Goal: Contribute content: Contribute content

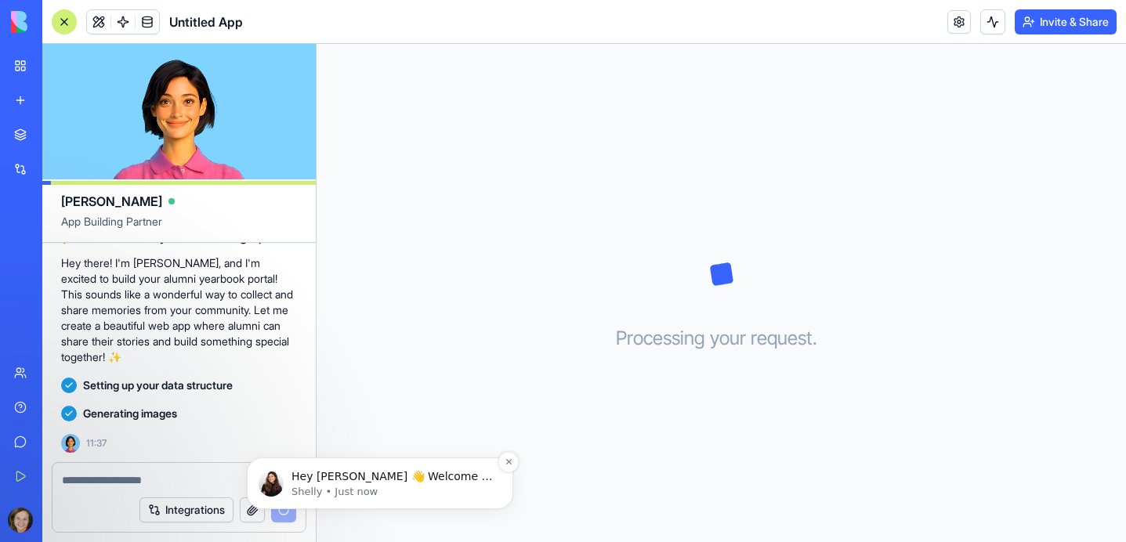
click at [311, 474] on span "Hey [PERSON_NAME] 👋 Welcome to Blocks 🙌 I'm here if you have any questions!" at bounding box center [391, 492] width 201 height 44
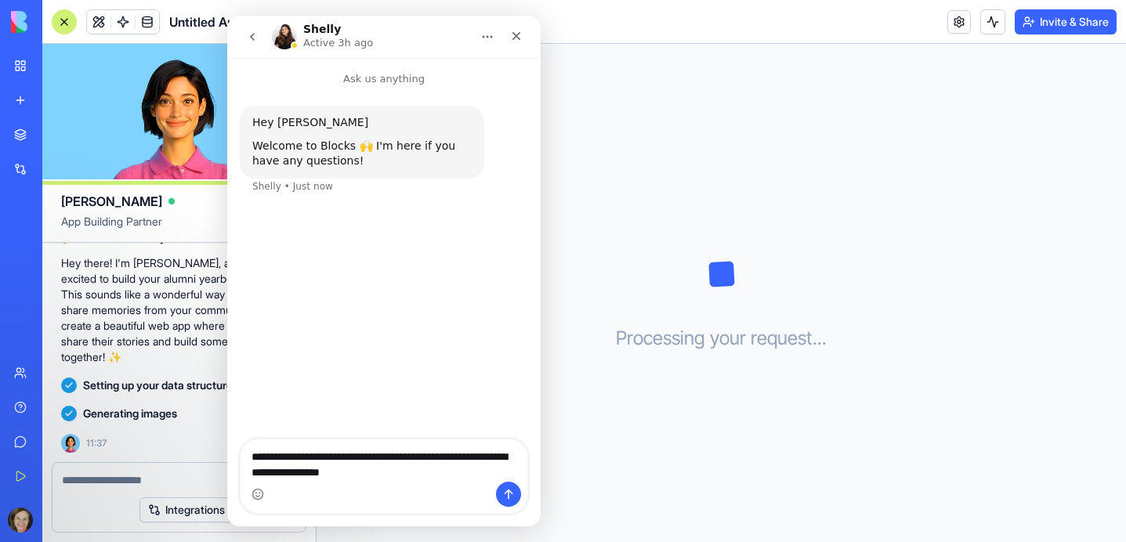
scroll to position [197, 0]
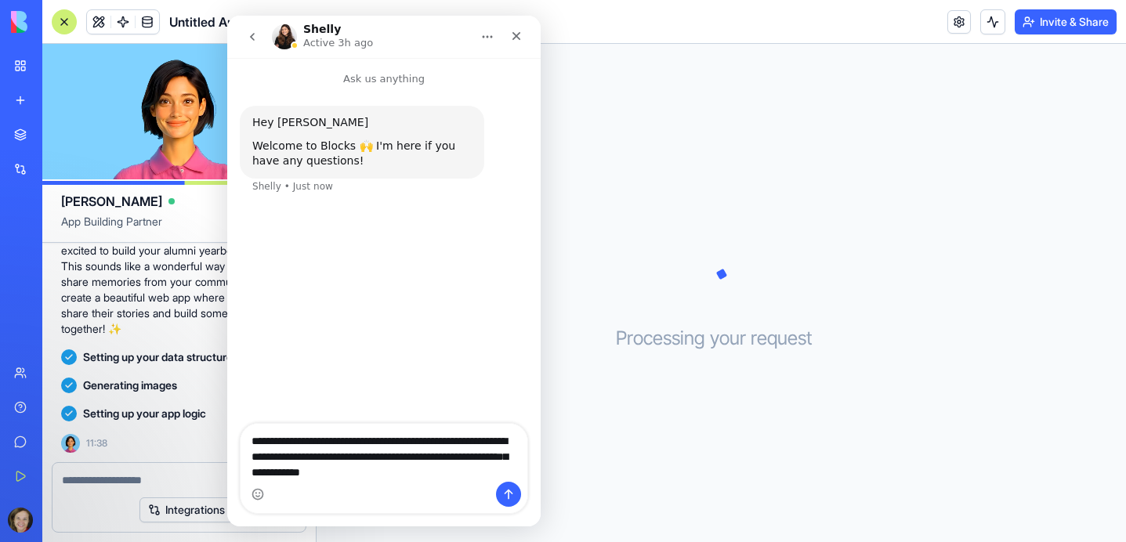
type textarea "**********"
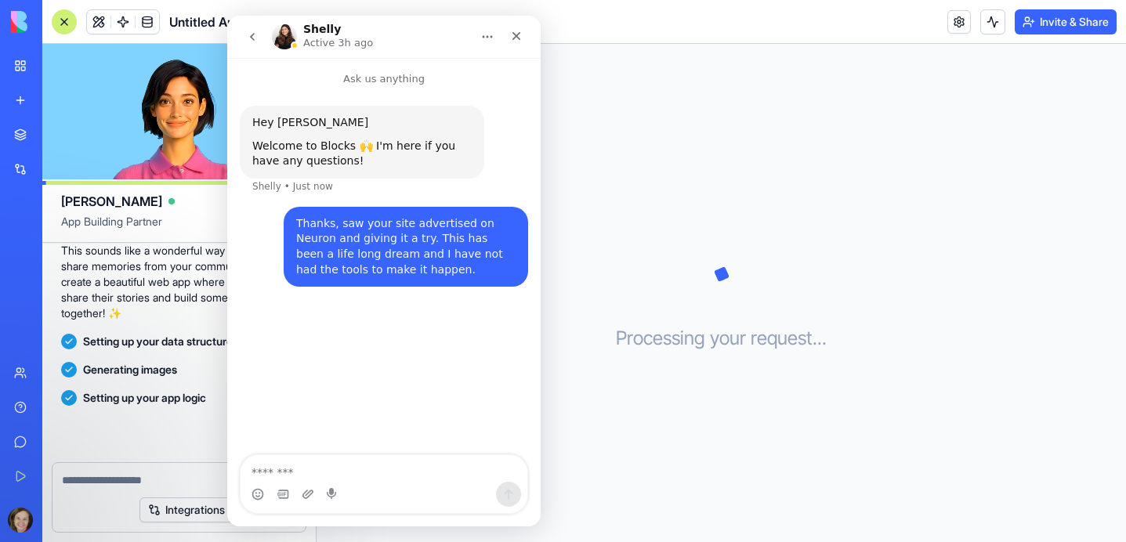
scroll to position [226, 0]
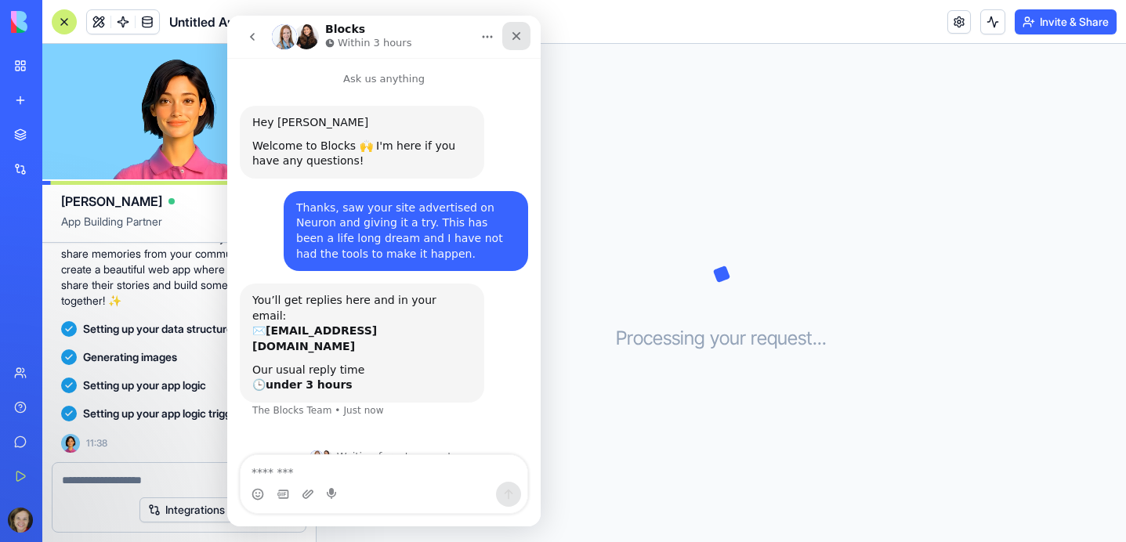
click at [515, 41] on icon "Close" at bounding box center [516, 36] width 13 height 13
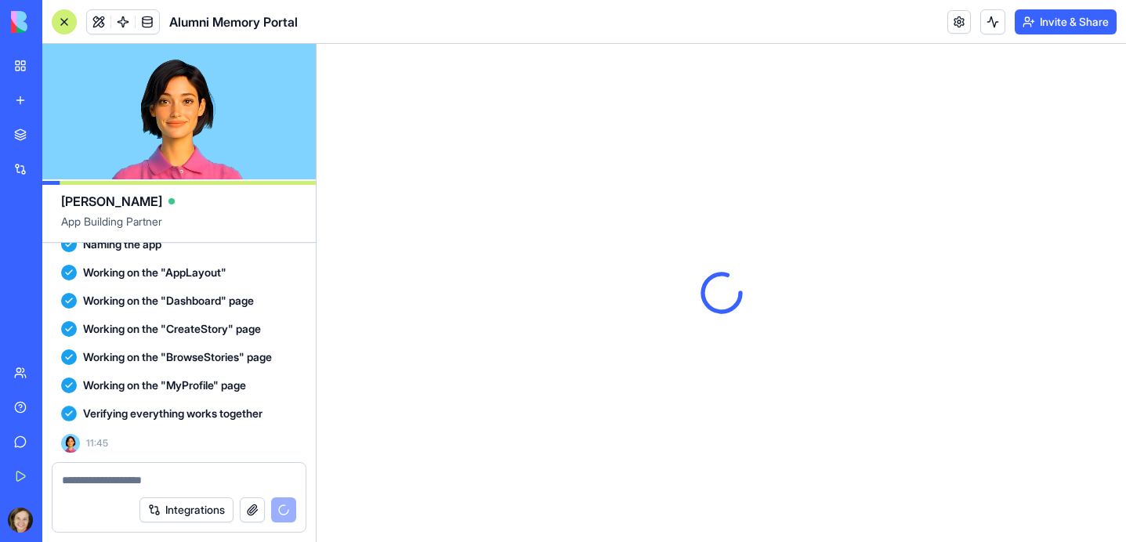
scroll to position [0, 0]
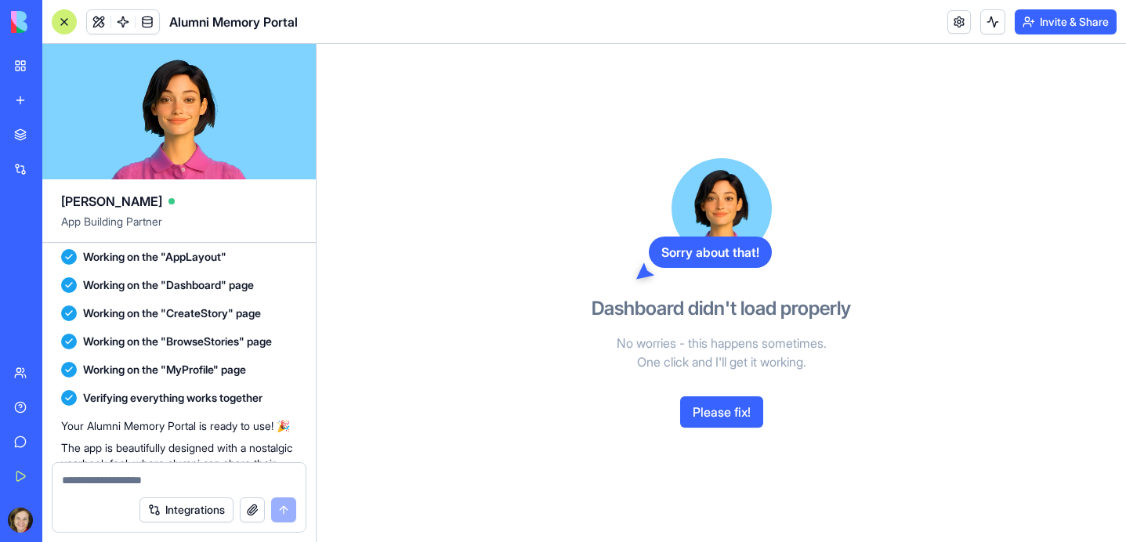
scroll to position [680, 0]
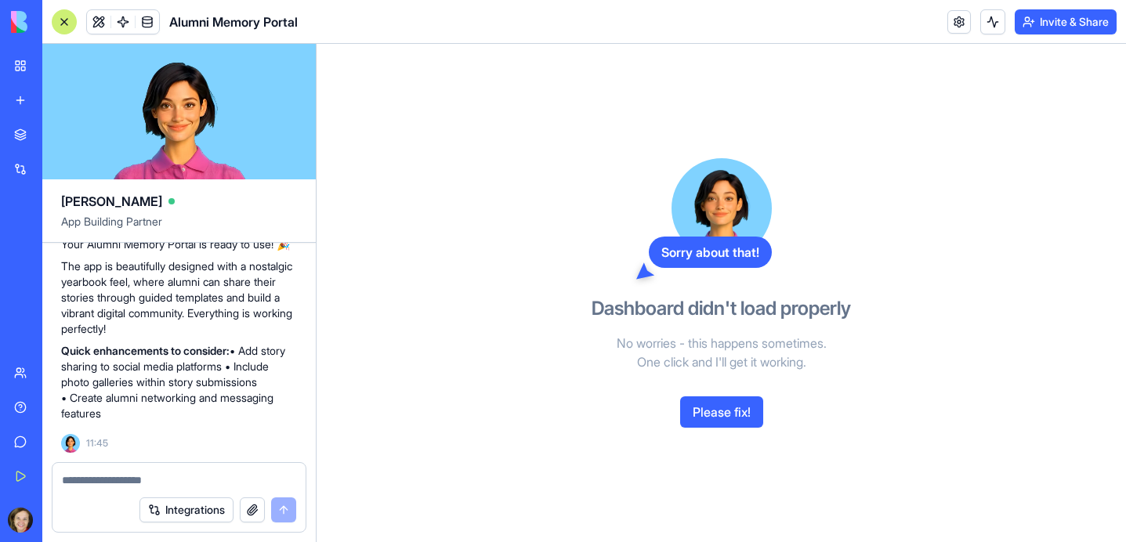
click at [702, 413] on button "Please fix!" at bounding box center [721, 411] width 83 height 31
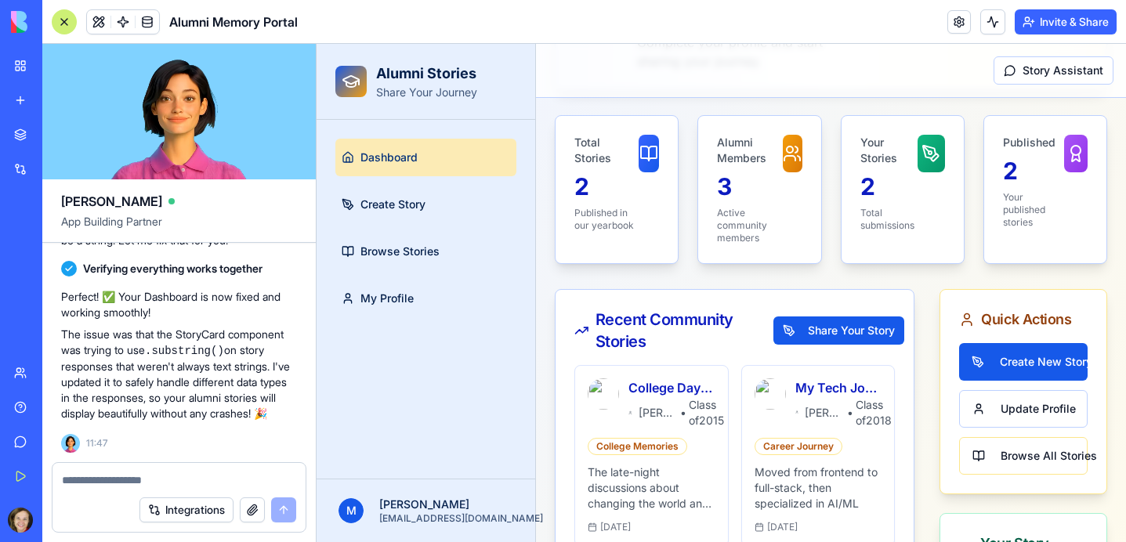
scroll to position [186, 0]
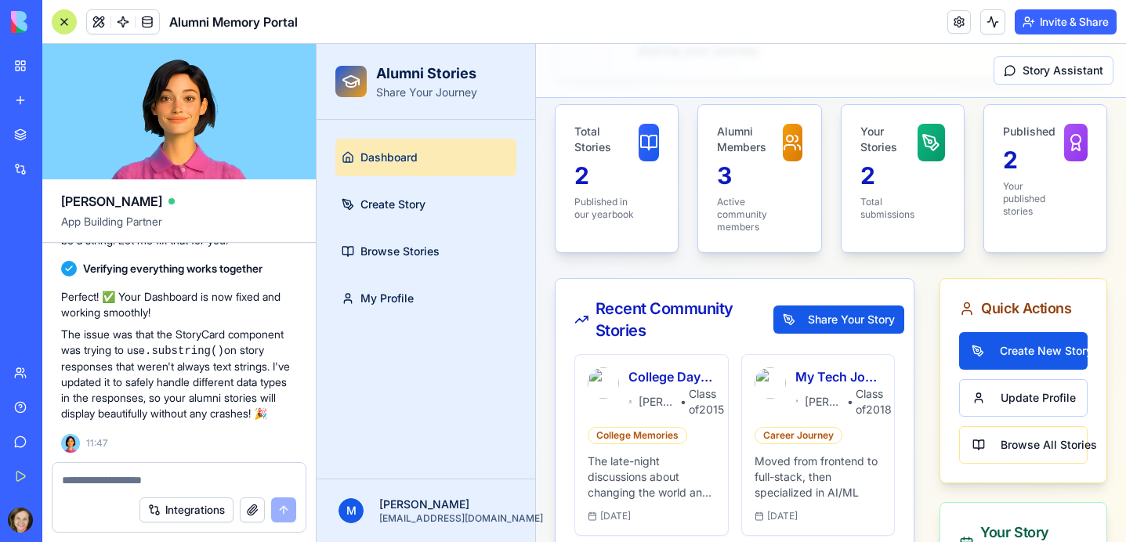
click at [404, 163] on span "Dashboard" at bounding box center [388, 158] width 57 height 16
click at [404, 203] on span "Create Story" at bounding box center [392, 205] width 65 height 16
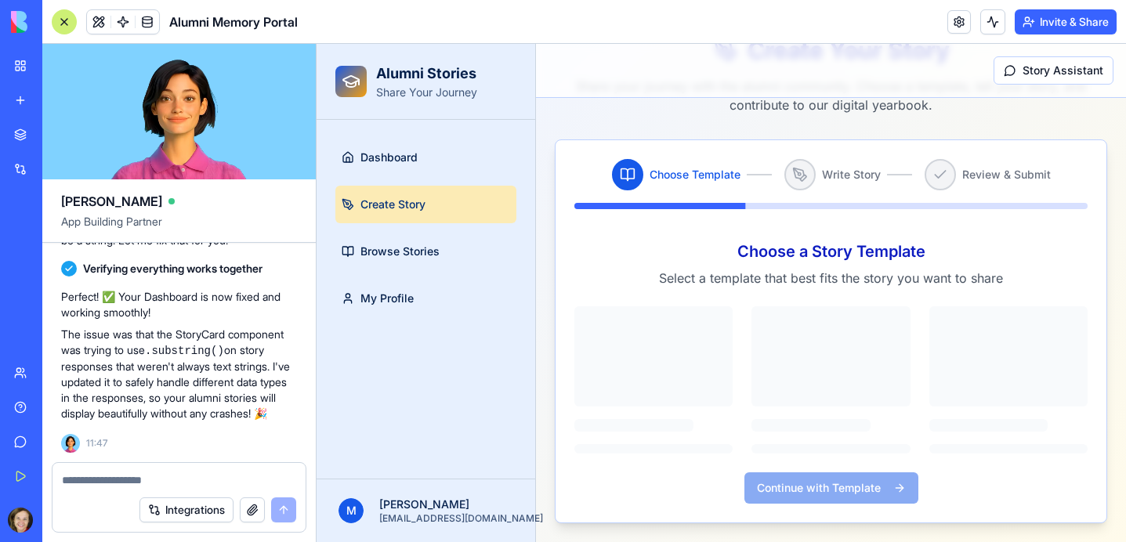
scroll to position [134, 0]
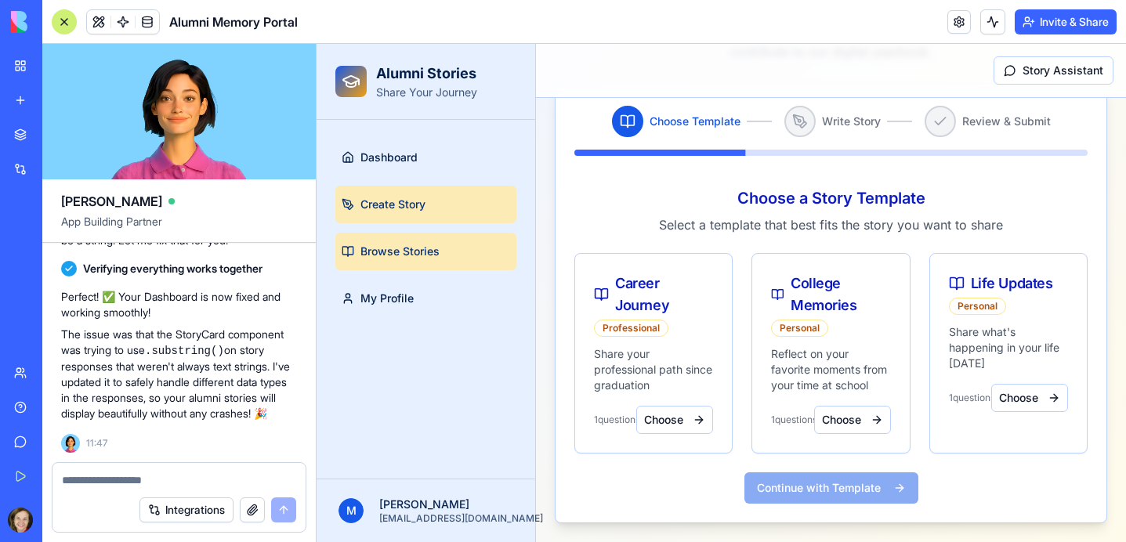
click at [410, 254] on span "Browse Stories" at bounding box center [399, 252] width 79 height 16
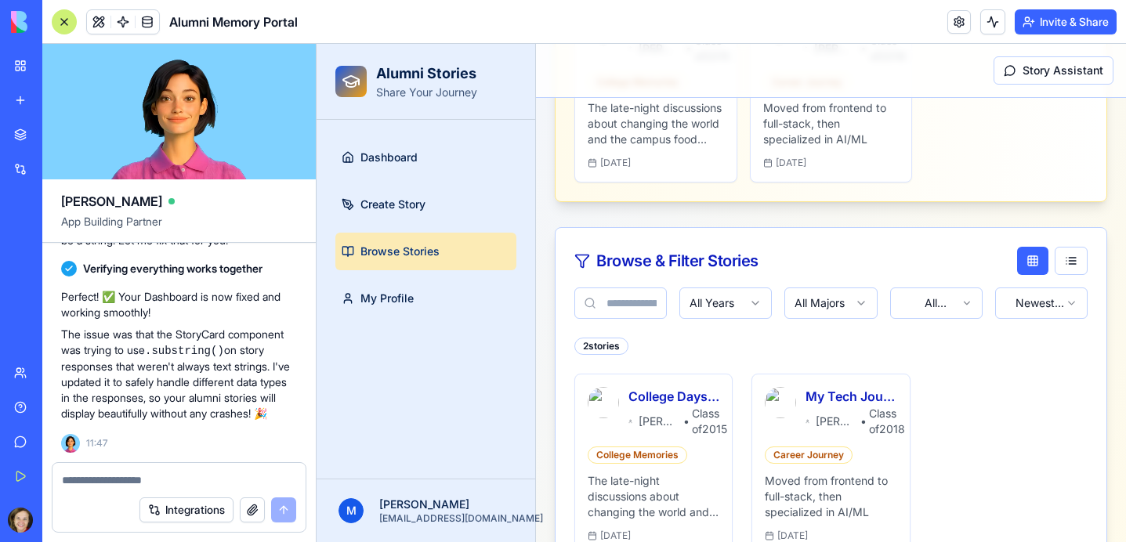
scroll to position [486, 0]
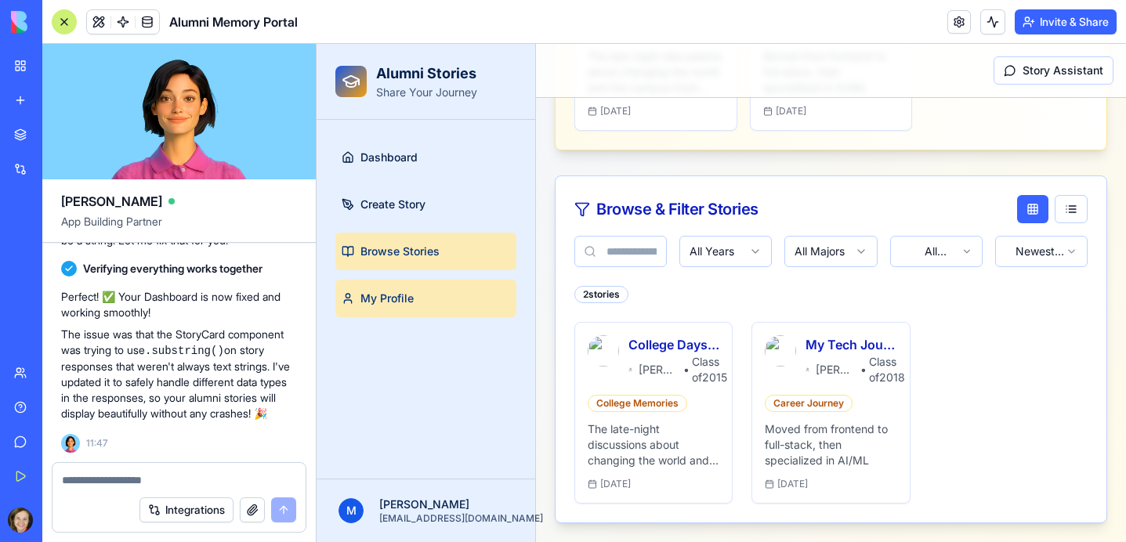
click at [379, 302] on span "My Profile" at bounding box center [386, 299] width 53 height 16
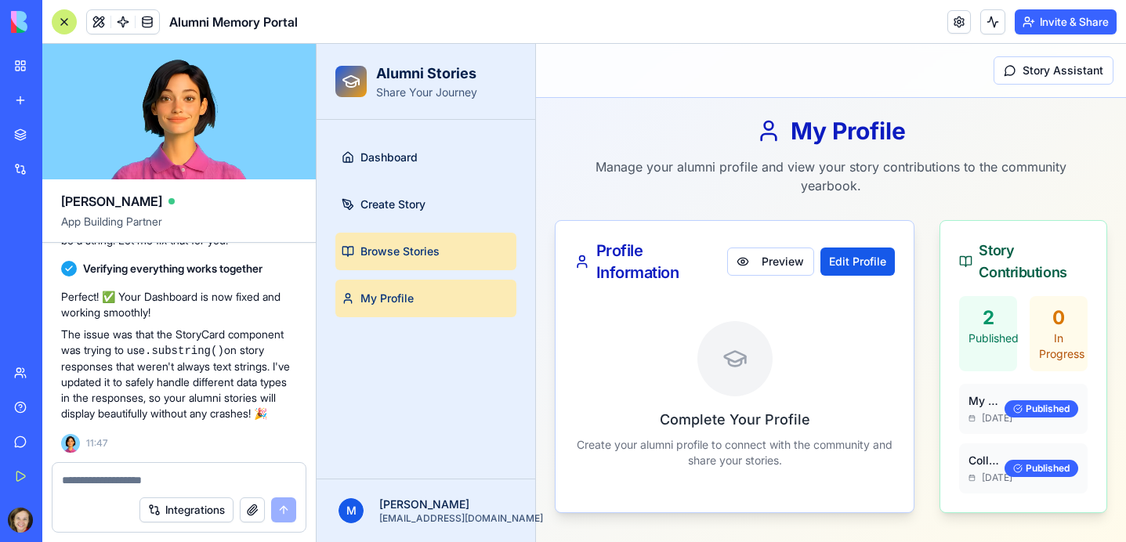
click at [381, 234] on link "Browse Stories" at bounding box center [425, 252] width 181 height 38
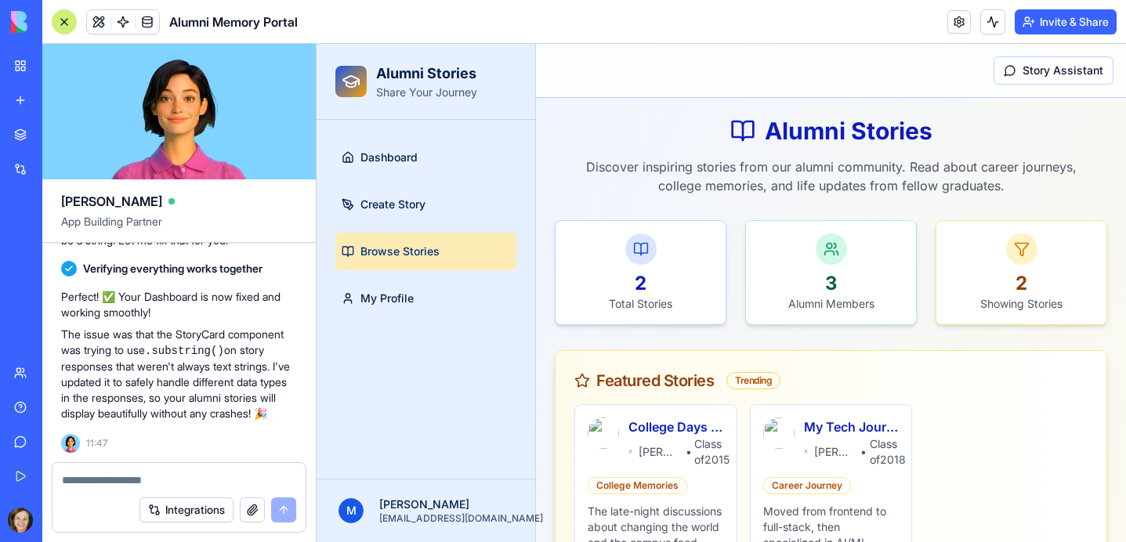
click at [144, 480] on textarea at bounding box center [179, 480] width 234 height 16
type textarea "*"
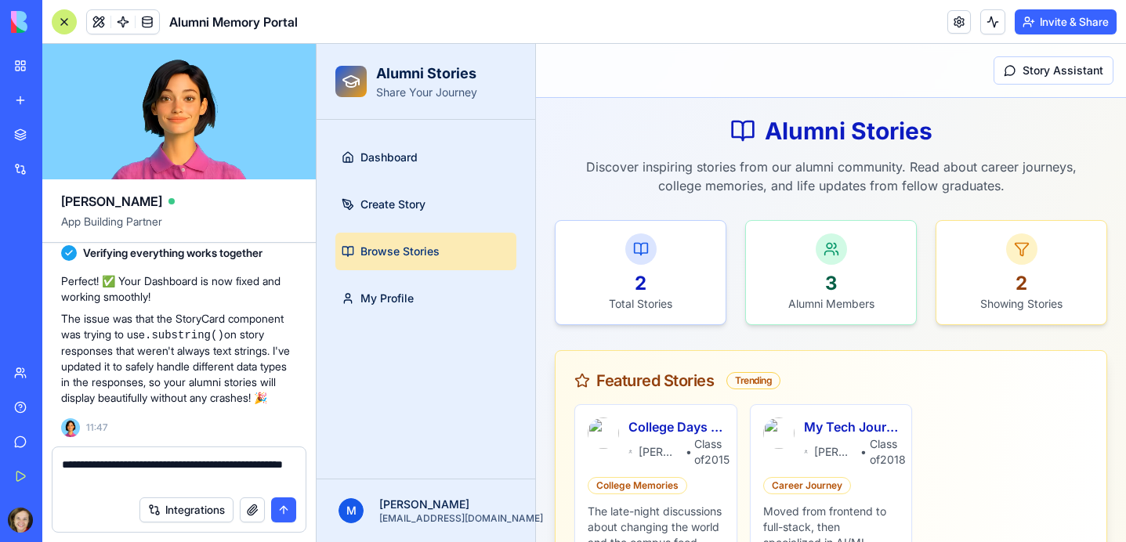
type textarea "**********"
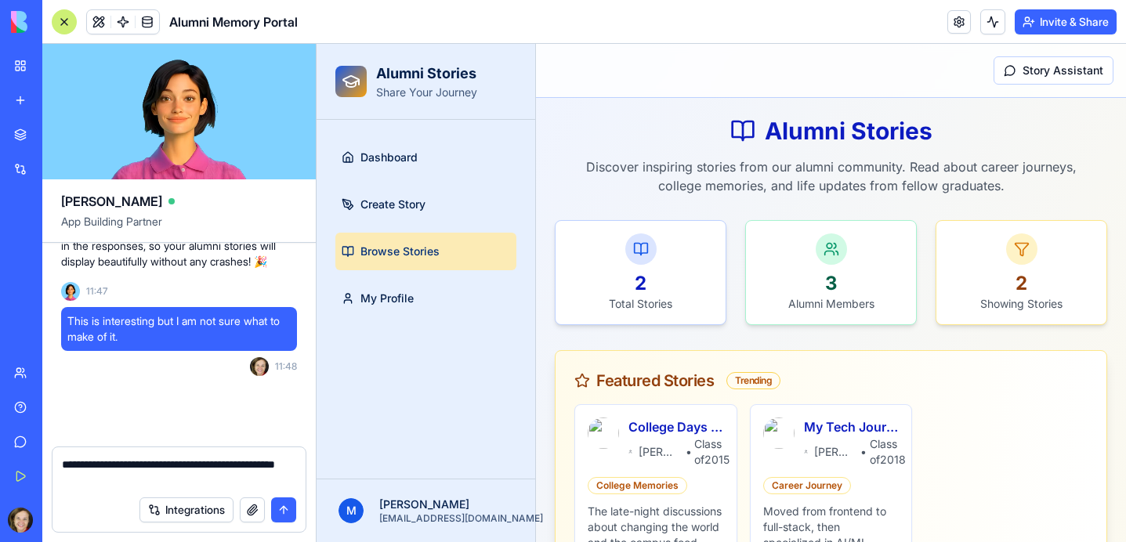
scroll to position [1673, 0]
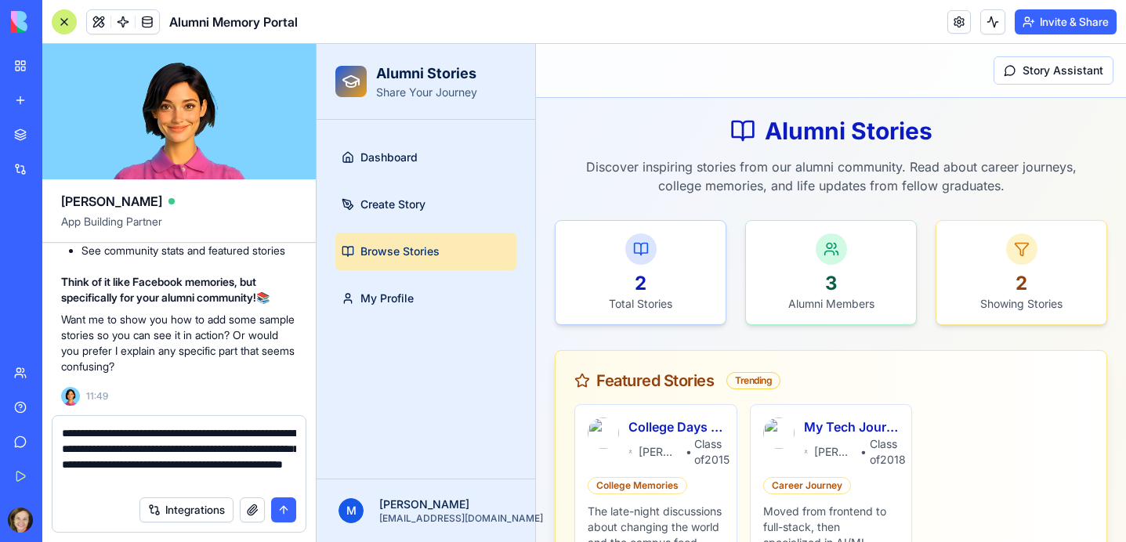
type textarea "**********"
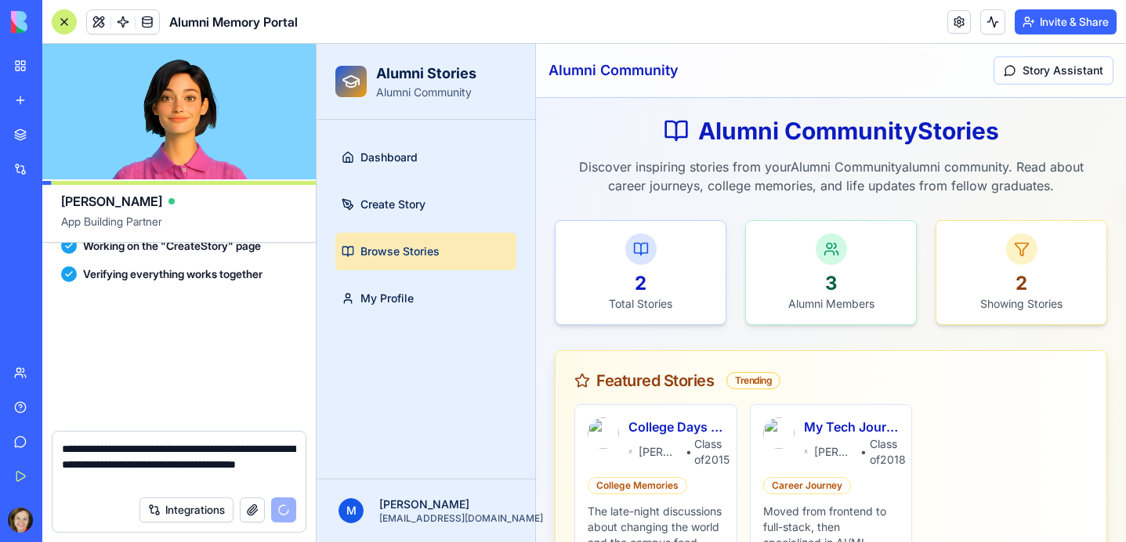
scroll to position [2660, 0]
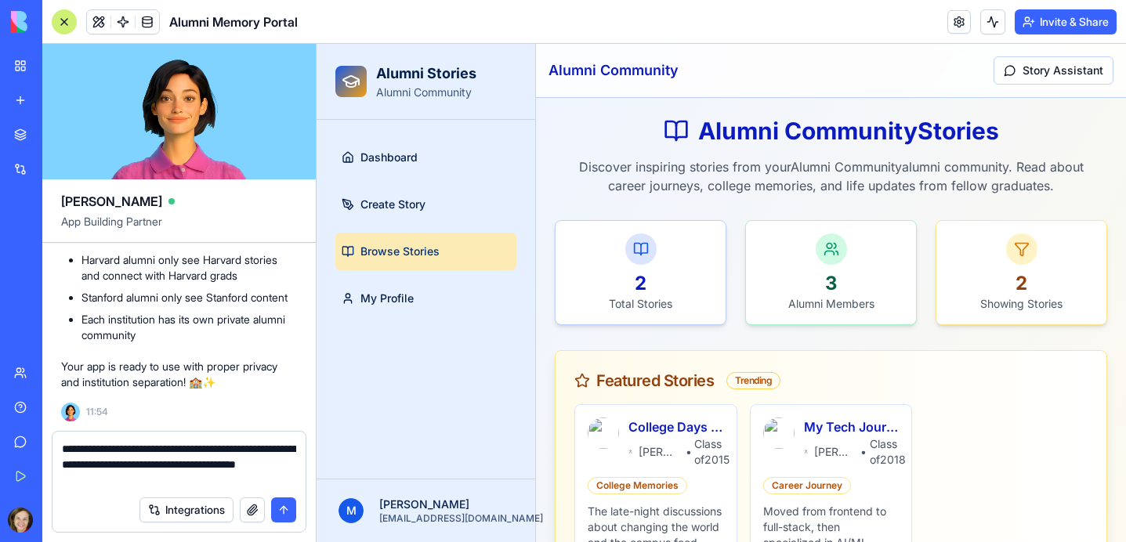
type textarea "**********"
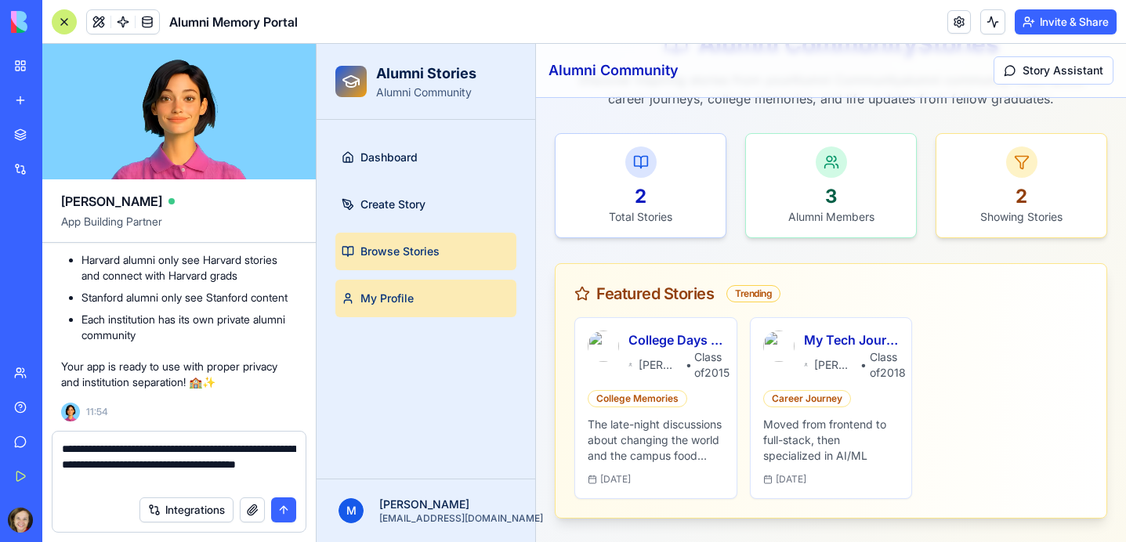
scroll to position [89, 0]
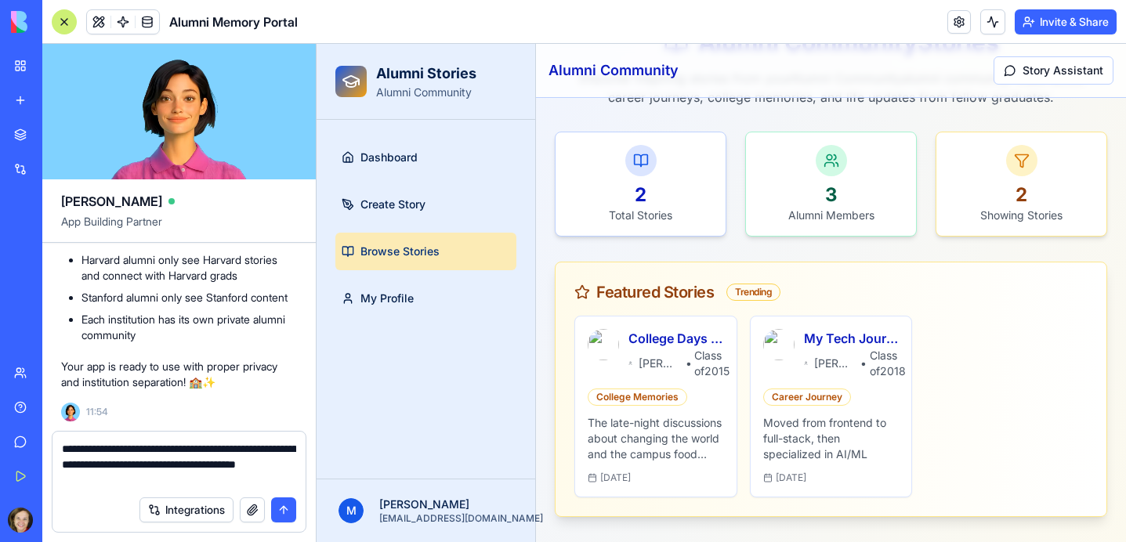
drag, startPoint x: 229, startPoint y: 476, endPoint x: 38, endPoint y: 450, distance: 192.2
click at [38, 450] on div "BETA My Workspace New app Marketplace Integrations Recent Untitled App AI Logo …" at bounding box center [563, 271] width 1126 height 542
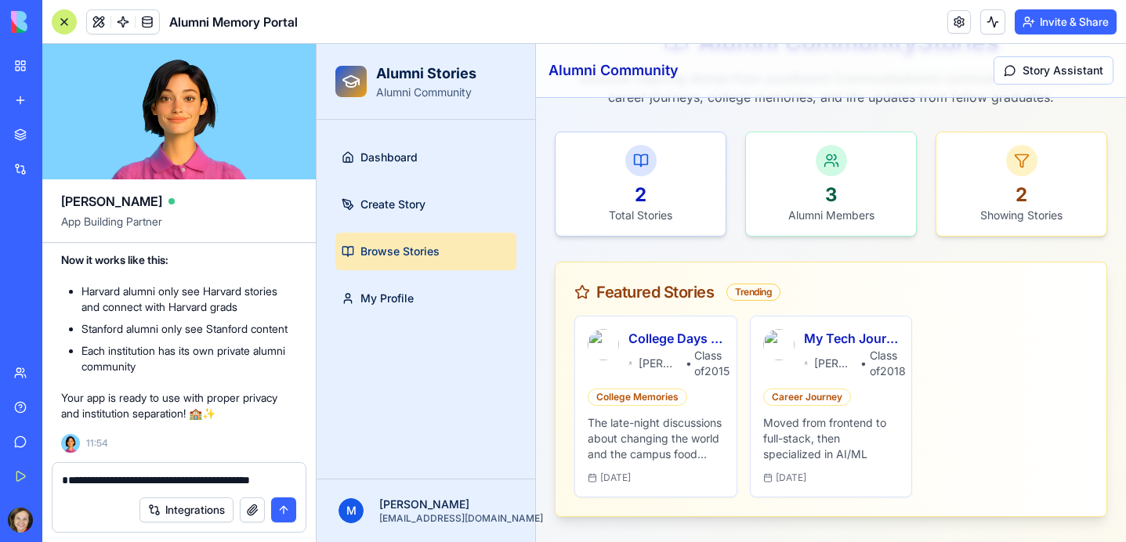
scroll to position [2644, 0]
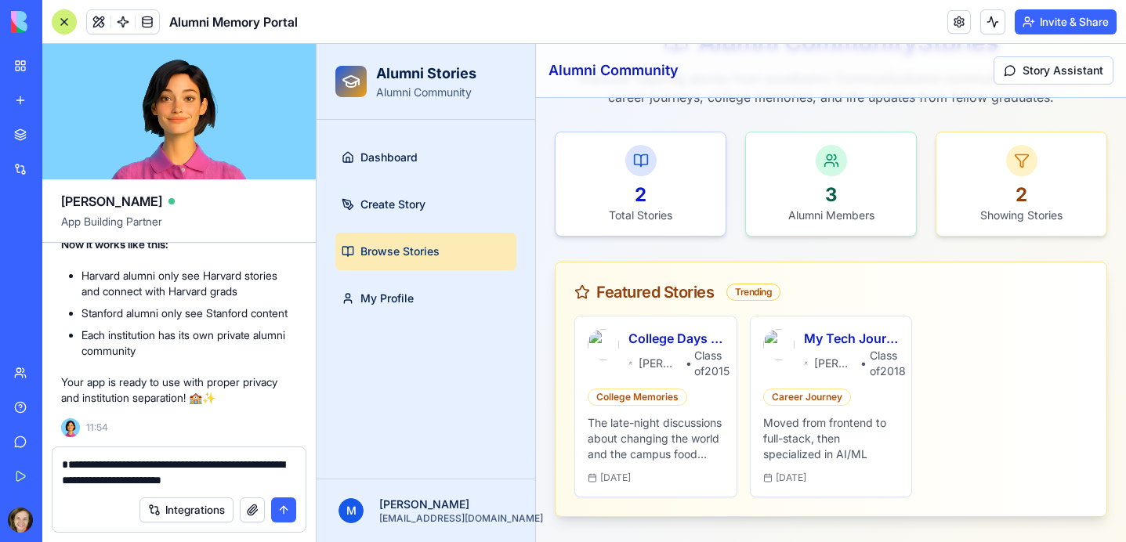
type textarea "**********"
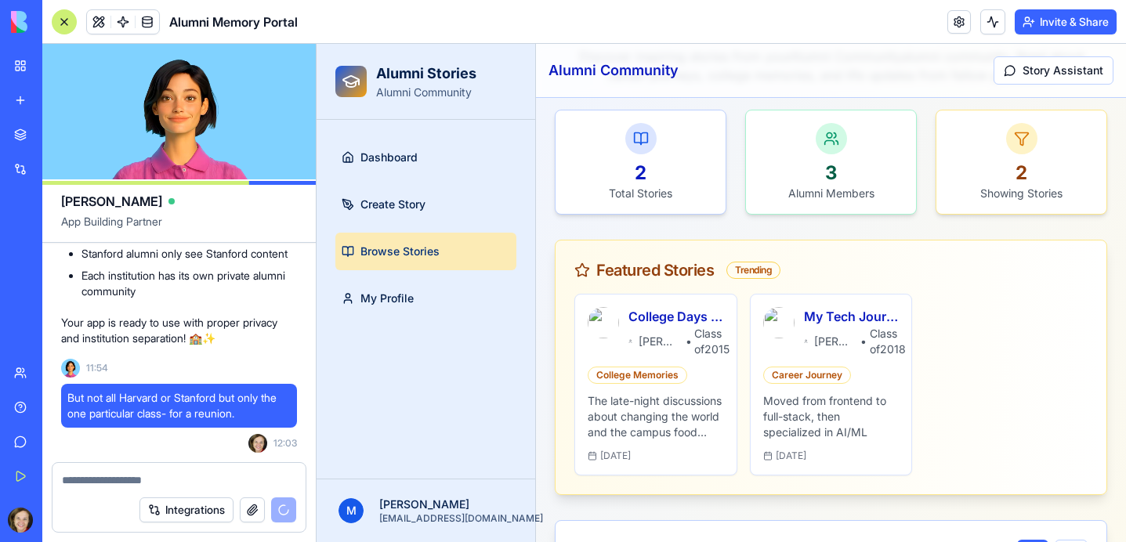
scroll to position [0, 0]
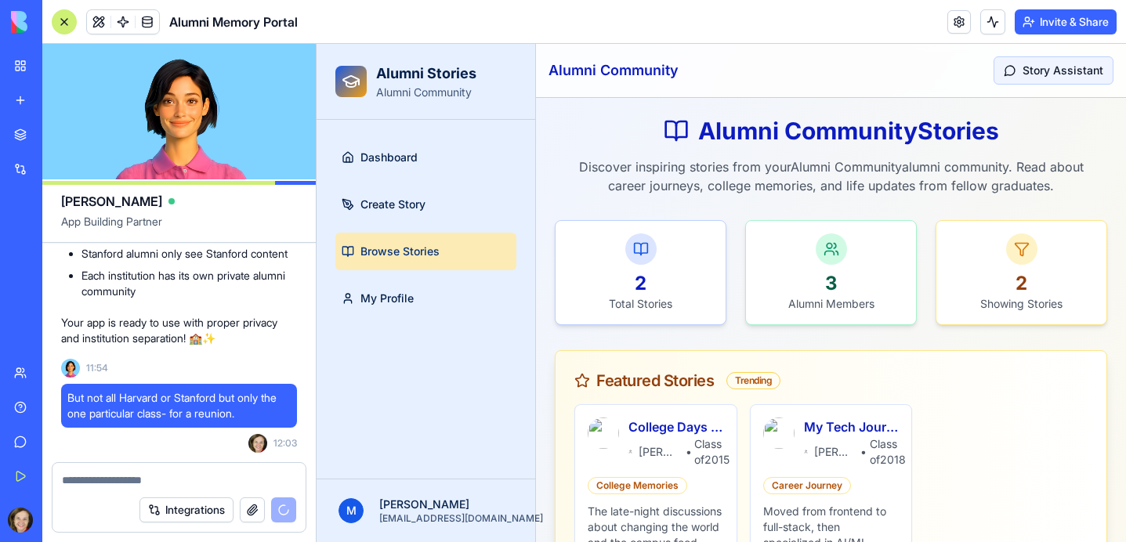
click at [1040, 75] on button "Story Assistant" at bounding box center [1053, 70] width 120 height 28
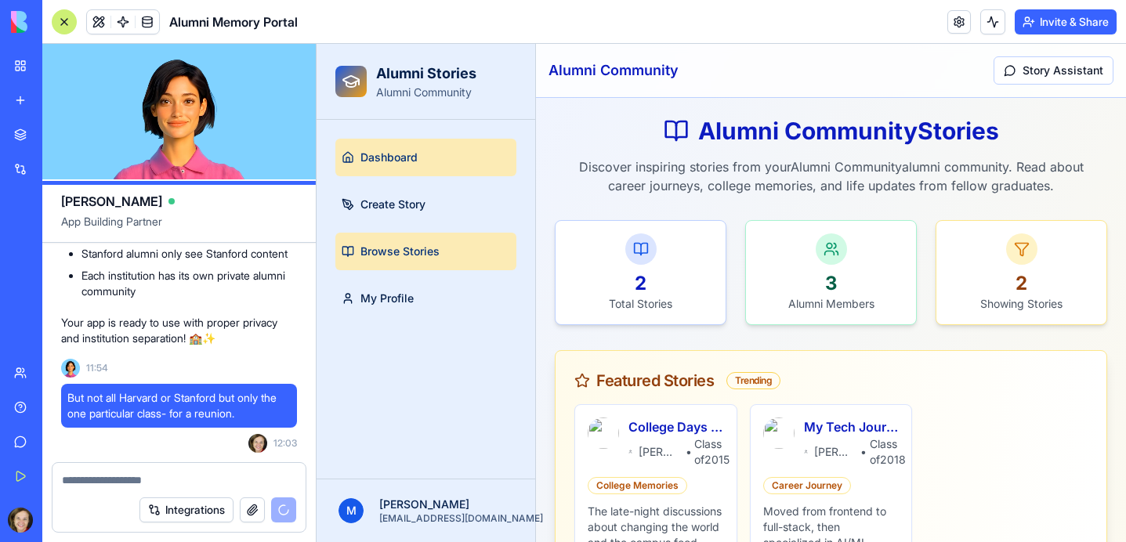
click at [372, 159] on span "Dashboard" at bounding box center [388, 158] width 57 height 16
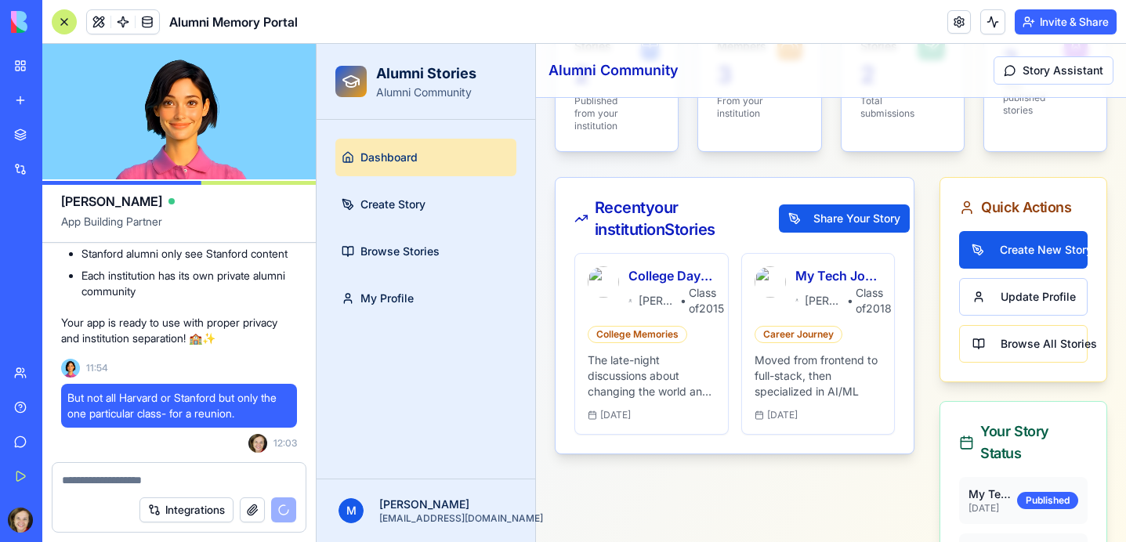
scroll to position [294, 0]
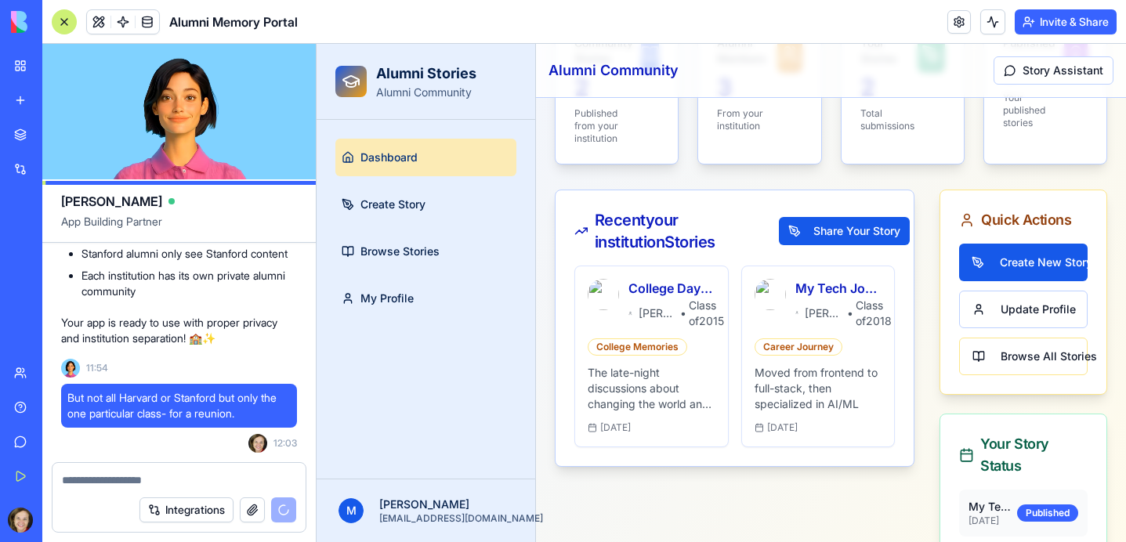
click at [100, 479] on textarea at bounding box center [179, 480] width 234 height 16
type textarea "*"
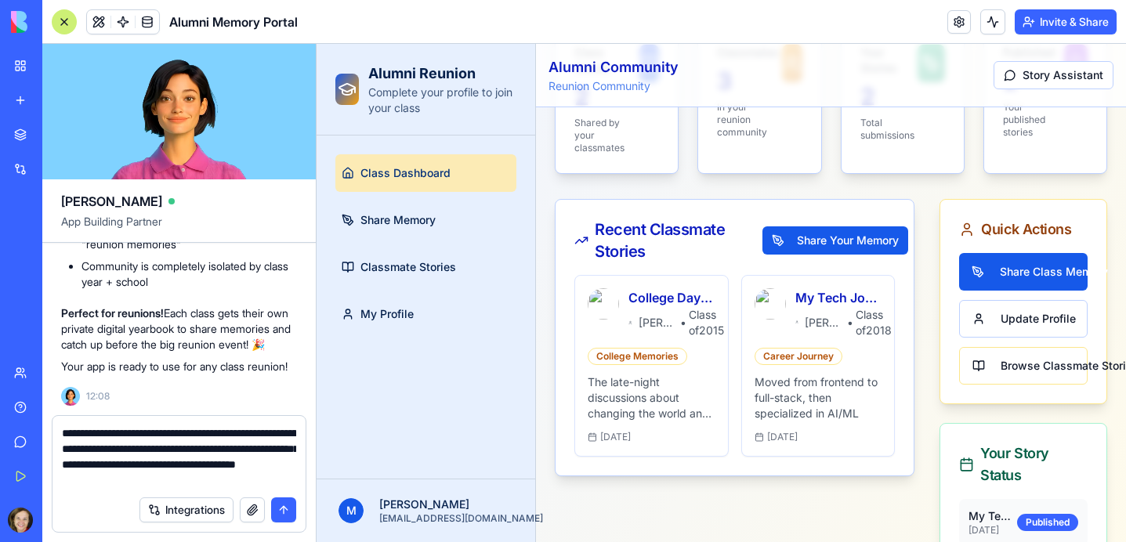
scroll to position [3559, 0]
type textarea "**********"
